Goal: Information Seeking & Learning: Understand process/instructions

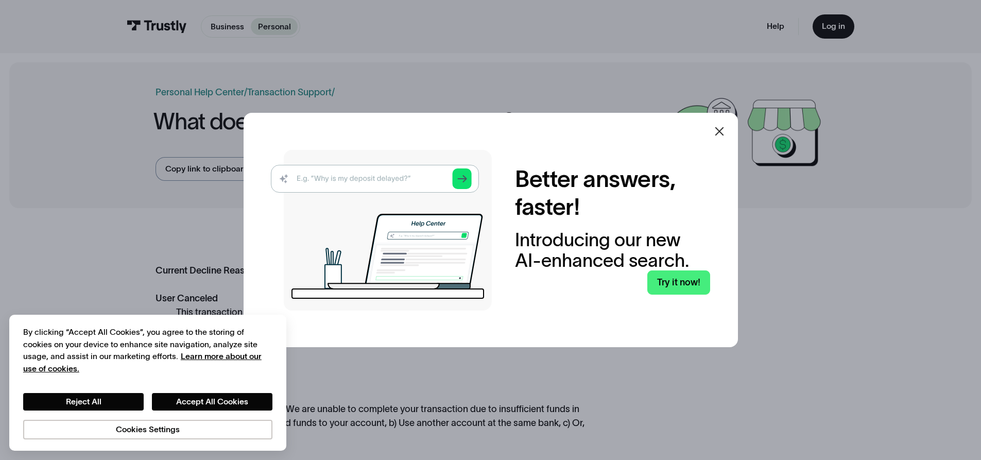
click at [726, 126] on icon at bounding box center [719, 131] width 12 height 12
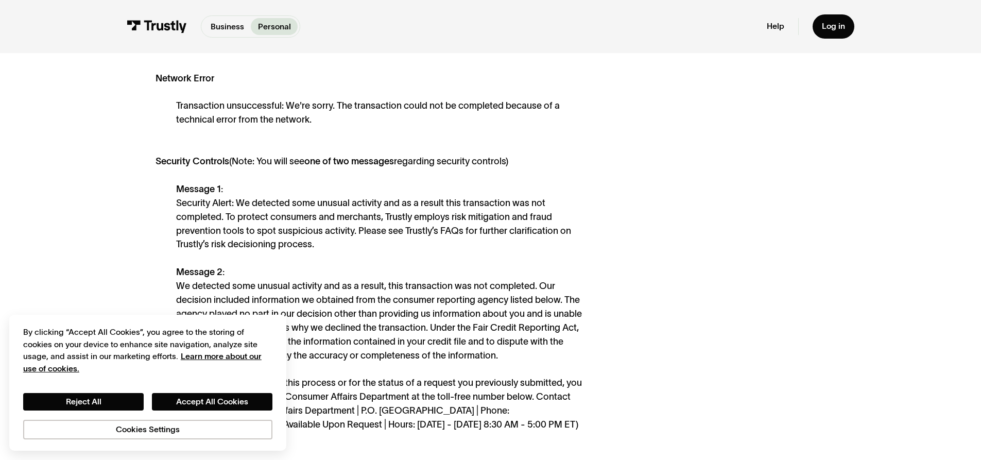
scroll to position [669, 0]
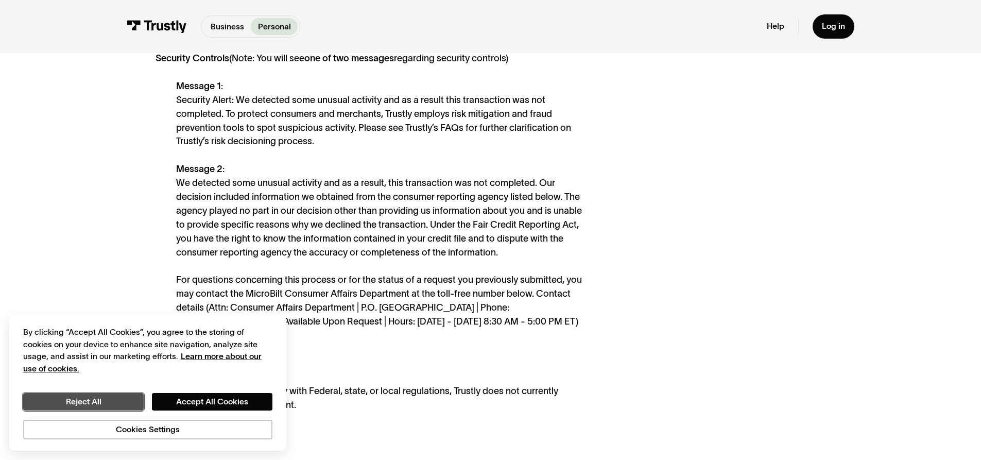
click at [114, 401] on button "Reject All" at bounding box center [83, 402] width 121 height 18
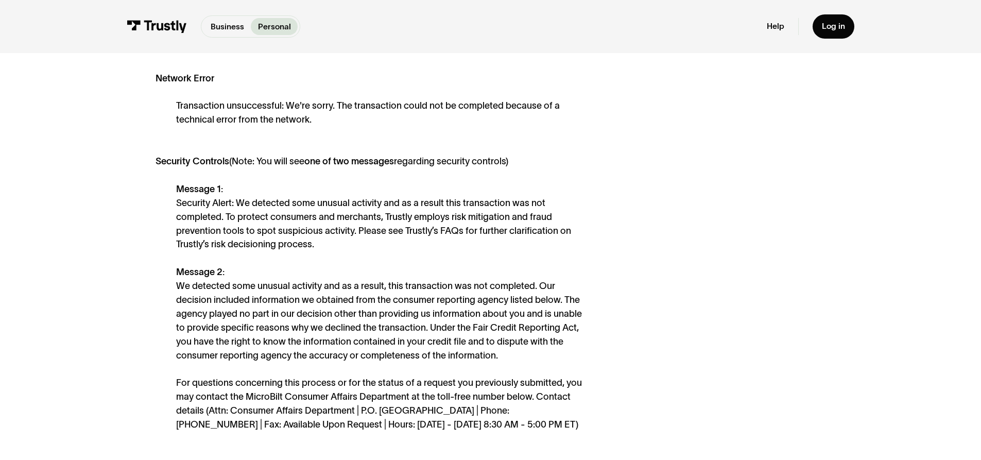
scroll to position [360, 0]
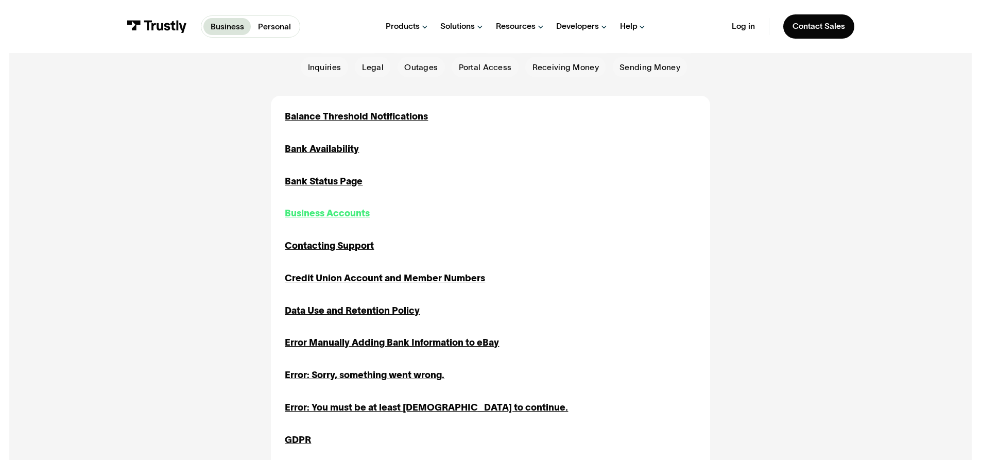
scroll to position [257, 0]
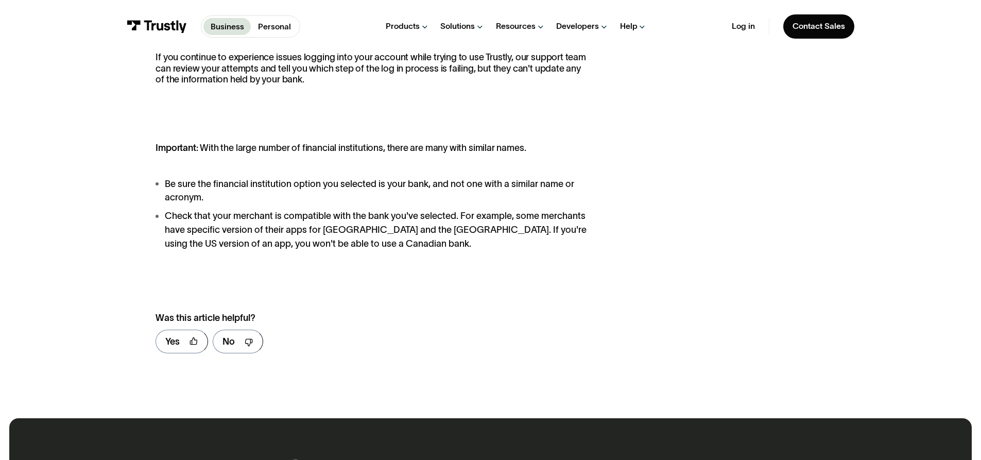
scroll to position [463, 0]
